Goal: Information Seeking & Learning: Check status

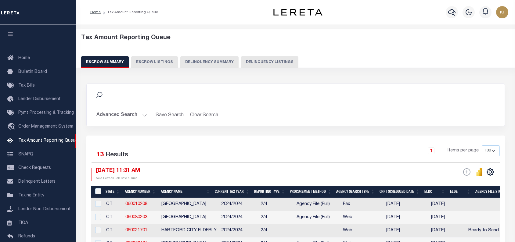
select select "100"
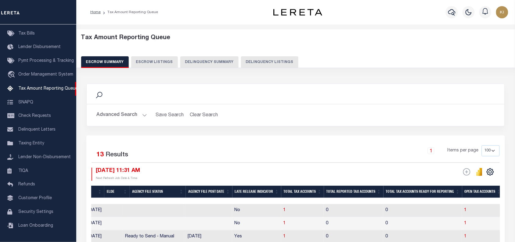
click at [144, 114] on button "Advanced Search" at bounding box center [121, 115] width 51 height 12
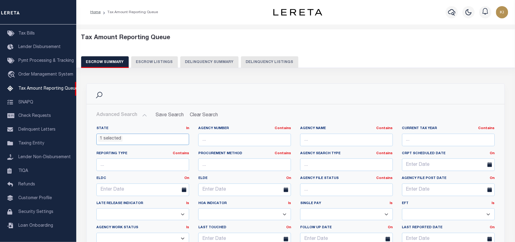
click at [129, 137] on ul "1 selected" at bounding box center [143, 138] width 92 height 8
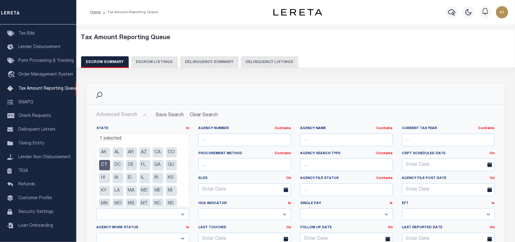
click at [104, 164] on li "CT" at bounding box center [104, 165] width 11 height 10
click at [103, 178] on li "HI" at bounding box center [104, 178] width 11 height 10
select select "HI"
click at [131, 139] on ul "1 selected" at bounding box center [143, 138] width 92 height 8
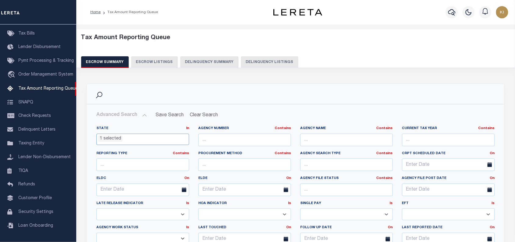
scroll to position [115, 0]
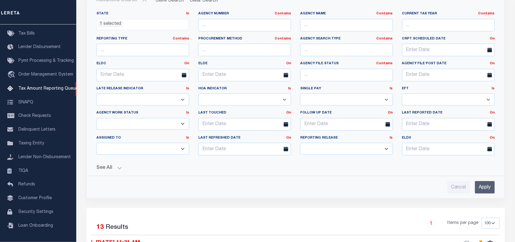
click at [483, 189] on input "Apply" at bounding box center [485, 187] width 20 height 13
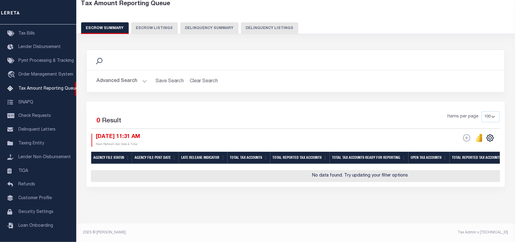
scroll to position [38, 0]
click at [144, 76] on button "Advanced Search" at bounding box center [121, 81] width 51 height 12
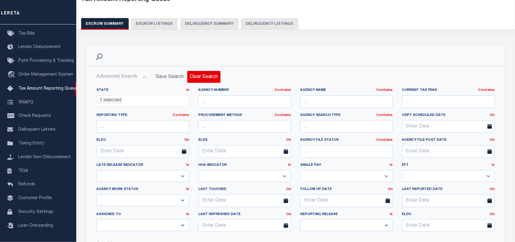
click at [199, 77] on button "Clear Search" at bounding box center [203, 77] width 33 height 12
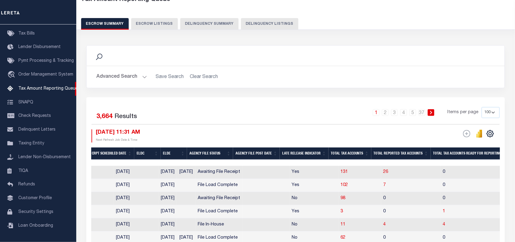
click at [142, 77] on button "Advanced Search" at bounding box center [121, 77] width 51 height 12
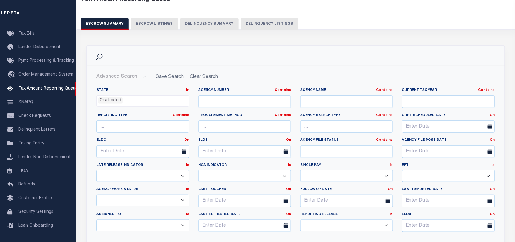
click at [130, 100] on ul "0 selected" at bounding box center [143, 100] width 92 height 8
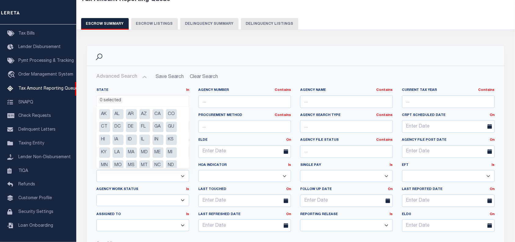
click at [103, 141] on li "HI" at bounding box center [104, 139] width 11 height 10
select select "HI"
click at [127, 102] on ul "1 selected" at bounding box center [143, 100] width 92 height 8
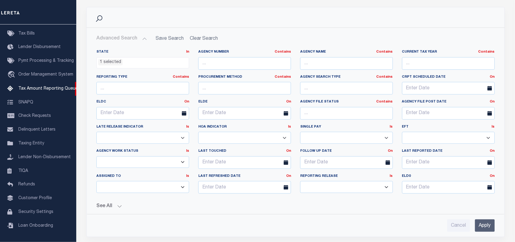
scroll to position [115, 0]
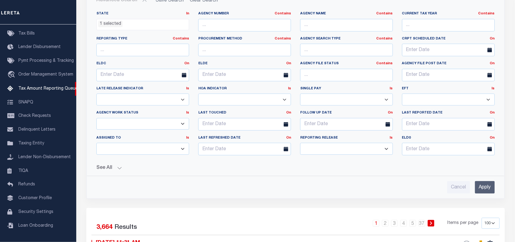
click at [486, 188] on input "Apply" at bounding box center [485, 187] width 20 height 13
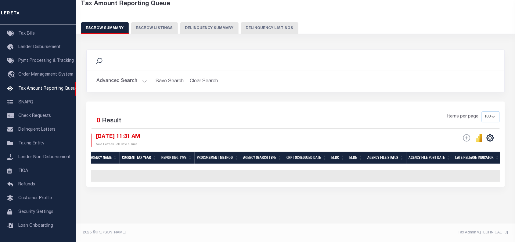
scroll to position [0, 0]
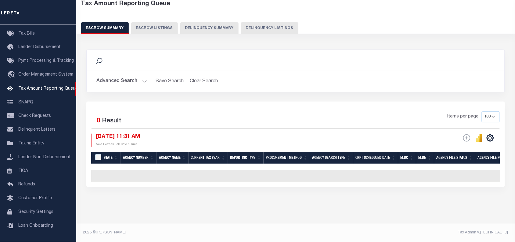
click at [199, 114] on div "Items per page 10 25 50 100 500" at bounding box center [348, 119] width 304 height 16
click at [145, 77] on button "Advanced Search" at bounding box center [121, 81] width 51 height 12
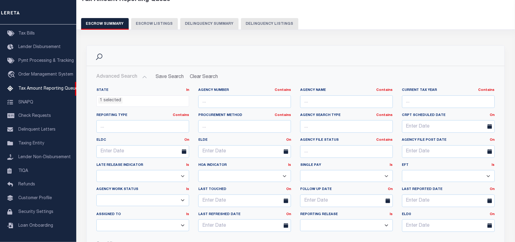
scroll to position [153, 0]
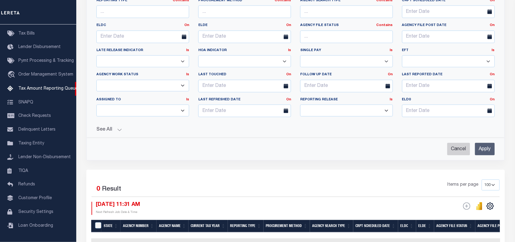
click at [454, 151] on input "Cancel" at bounding box center [459, 149] width 23 height 13
checkbox input "true"
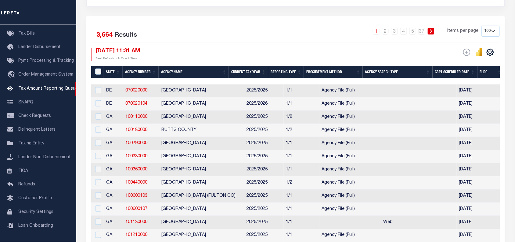
scroll to position [0, 0]
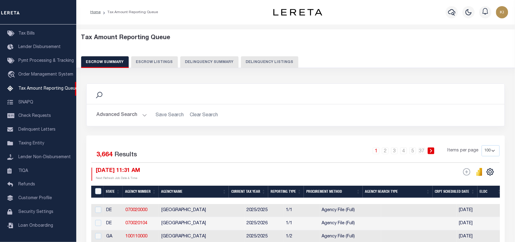
click at [144, 114] on button "Advanced Search" at bounding box center [121, 115] width 51 height 12
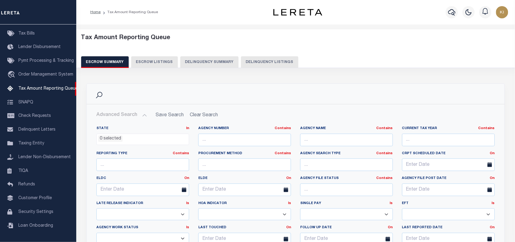
click at [137, 137] on ul "0 selected" at bounding box center [143, 138] width 92 height 8
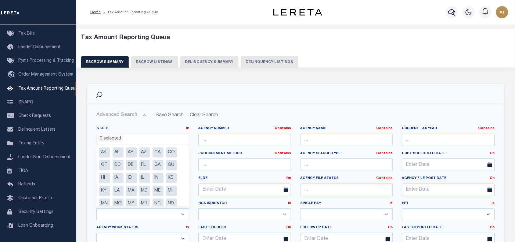
click at [105, 177] on li "HI" at bounding box center [104, 178] width 11 height 10
select select "HI"
click at [171, 129] on label "State In In" at bounding box center [142, 128] width 93 height 5
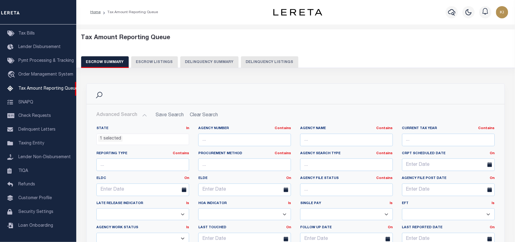
scroll to position [76, 0]
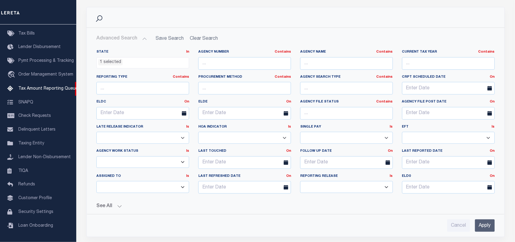
click at [486, 227] on input "Apply" at bounding box center [485, 225] width 20 height 13
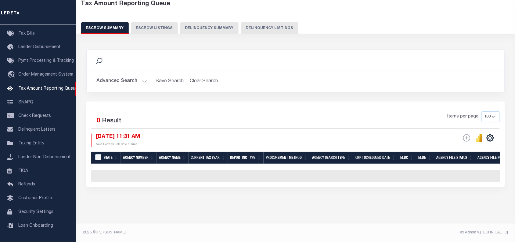
scroll to position [38, 0]
click at [143, 76] on button "Advanced Search" at bounding box center [121, 81] width 51 height 12
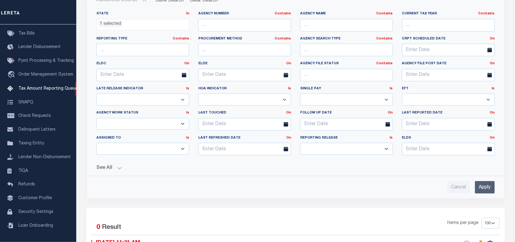
scroll to position [153, 0]
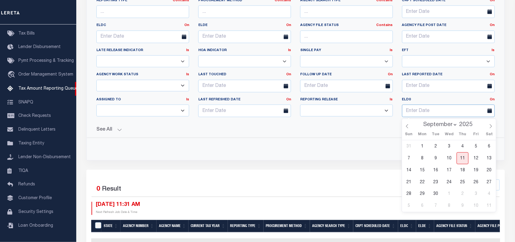
click at [419, 110] on input "text" at bounding box center [448, 110] width 93 height 13
click at [463, 159] on span "11" at bounding box center [463, 158] width 12 height 12
type input "[DATE]"
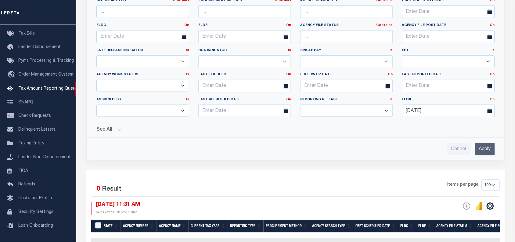
click at [493, 101] on link "On" at bounding box center [492, 99] width 5 height 3
click at [464, 126] on link "Before" at bounding box center [471, 124] width 48 height 9
click at [485, 151] on input "Apply" at bounding box center [485, 149] width 20 height 13
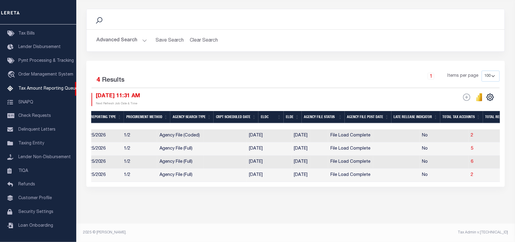
scroll to position [0, 184]
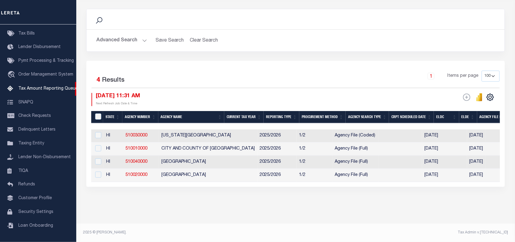
click at [227, 206] on div "Tax Amount Reporting Queue Escrow Summary Escrow Listings In" at bounding box center [295, 89] width 435 height 267
click at [225, 208] on div "Tax Amount Reporting Queue Escrow Summary Escrow Listings In" at bounding box center [295, 89] width 435 height 267
click at [204, 202] on div "Search Advanced Search Save Search Clear Search EscrowSummaryGridWrapper_dynami…" at bounding box center [295, 104] width 427 height 202
click at [204, 201] on div "Search Advanced Search Save Search Clear Search EscrowSummaryGridWrapper_dynami…" at bounding box center [295, 104] width 427 height 202
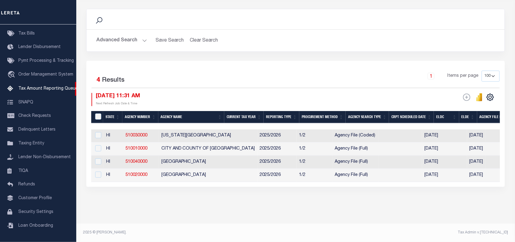
click at [223, 209] on div "Tax Amount Reporting Queue Escrow Summary Escrow Listings In" at bounding box center [295, 89] width 435 height 267
drag, startPoint x: 217, startPoint y: 202, endPoint x: 285, endPoint y: 222, distance: 70.4
click at [217, 202] on div "Search Advanced Search Save Search Clear Search EscrowSummaryGridWrapper_dynami…" at bounding box center [295, 104] width 427 height 202
click at [250, 205] on div "Search Advanced Search Save Search Clear Search EscrowSummaryGridWrapper_dynami…" at bounding box center [295, 104] width 427 height 202
click at [318, 204] on div "Search Advanced Search Save Search Clear Search EscrowSummaryGridWrapper_dynami…" at bounding box center [295, 104] width 427 height 202
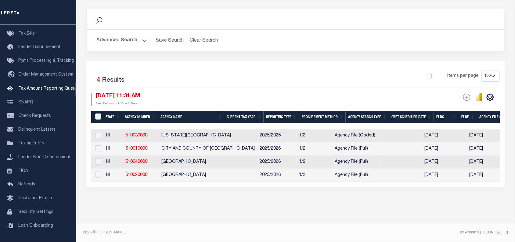
click at [318, 204] on div "Search Advanced Search Save Search Clear Search EscrowSummaryGridWrapper_dynami…" at bounding box center [295, 104] width 427 height 202
click at [317, 204] on div "Search Advanced Search Save Search Clear Search EscrowSummaryGridWrapper_dynami…" at bounding box center [295, 104] width 427 height 202
click at [301, 199] on div "Search Advanced Search Save Search Clear Search EscrowSummaryGridWrapper_dynami…" at bounding box center [295, 104] width 427 height 202
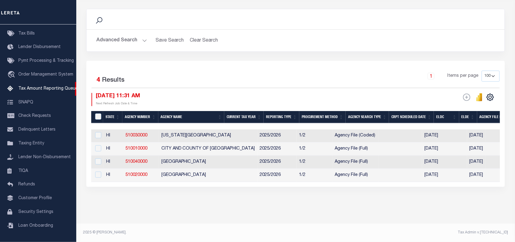
click at [313, 207] on div "Tax Amount Reporting Queue Escrow Summary Escrow Listings In" at bounding box center [295, 89] width 435 height 267
click at [160, 206] on div "Tax Amount Reporting Queue Escrow Summary Escrow Listings In" at bounding box center [295, 89] width 435 height 267
